Goal: Information Seeking & Learning: Learn about a topic

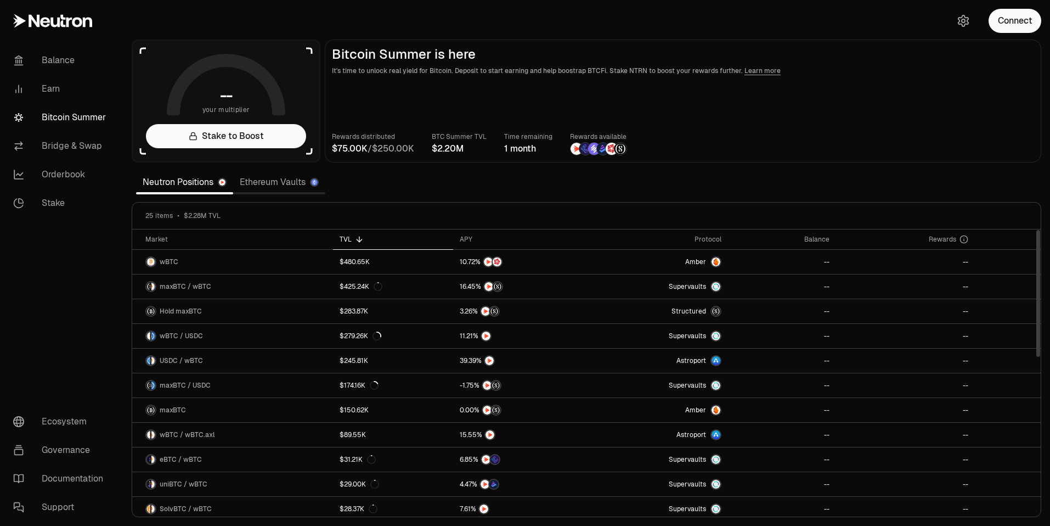
click at [281, 170] on div "Neutron Positions Ethereum Vaults" at bounding box center [230, 182] width 189 height 24
click at [272, 184] on link "Ethereum Vaults" at bounding box center [279, 182] width 92 height 22
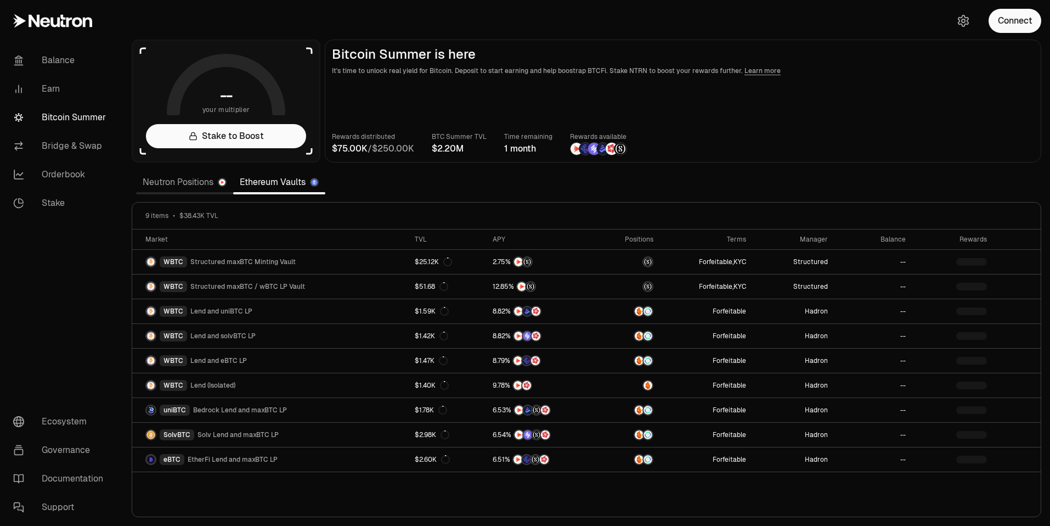
click at [196, 181] on link "Neutron Positions" at bounding box center [184, 182] width 97 height 22
